Goal: Navigation & Orientation: Understand site structure

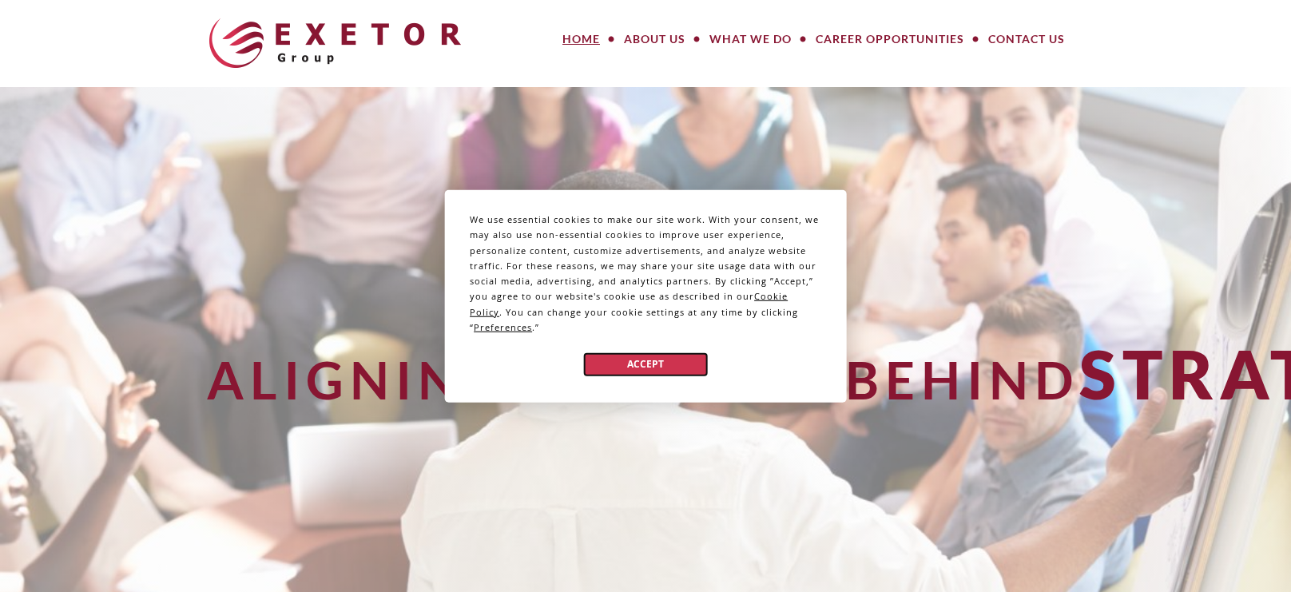
click at [623, 360] on button "Accept" at bounding box center [645, 363] width 123 height 23
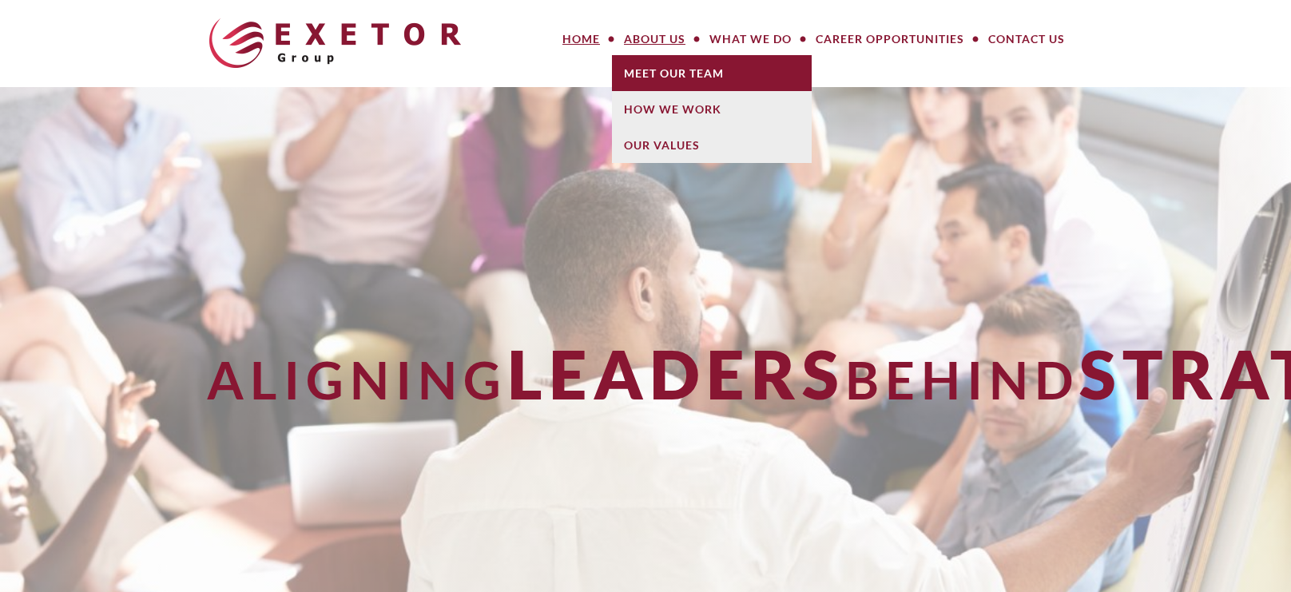
click at [644, 70] on link "Meet Our Team" at bounding box center [712, 73] width 200 height 36
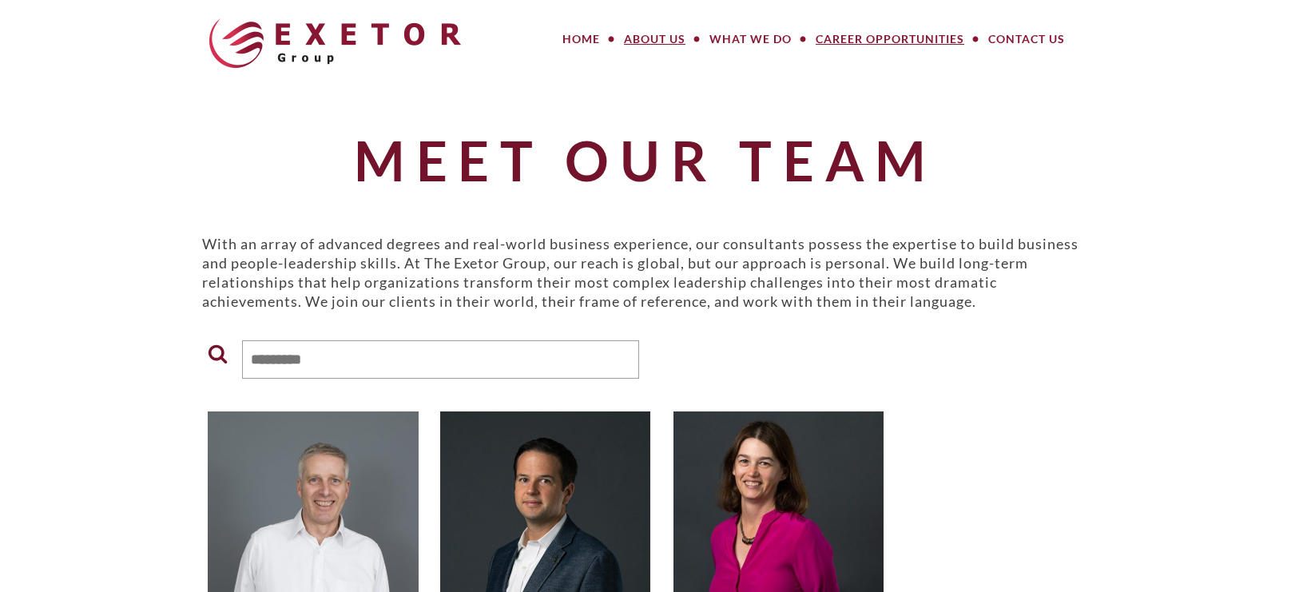
click at [865, 43] on link "Career Opportunities" at bounding box center [890, 39] width 173 height 32
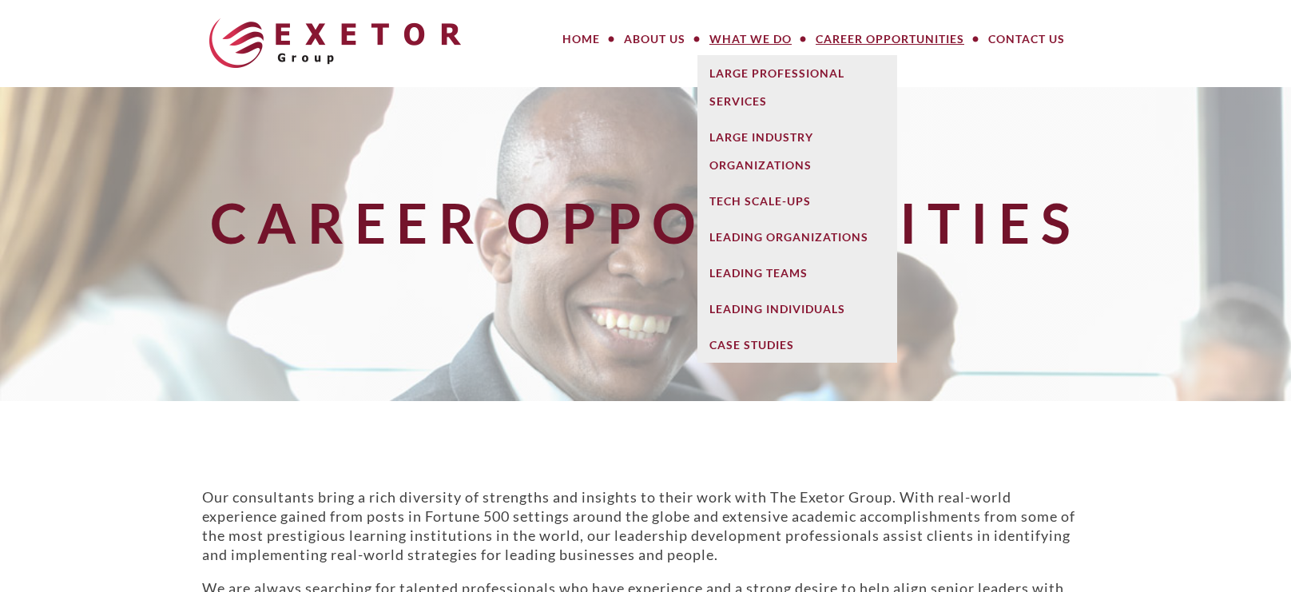
click at [741, 46] on link "What We Do" at bounding box center [750, 39] width 106 height 32
